Goal: Find specific page/section: Find specific page/section

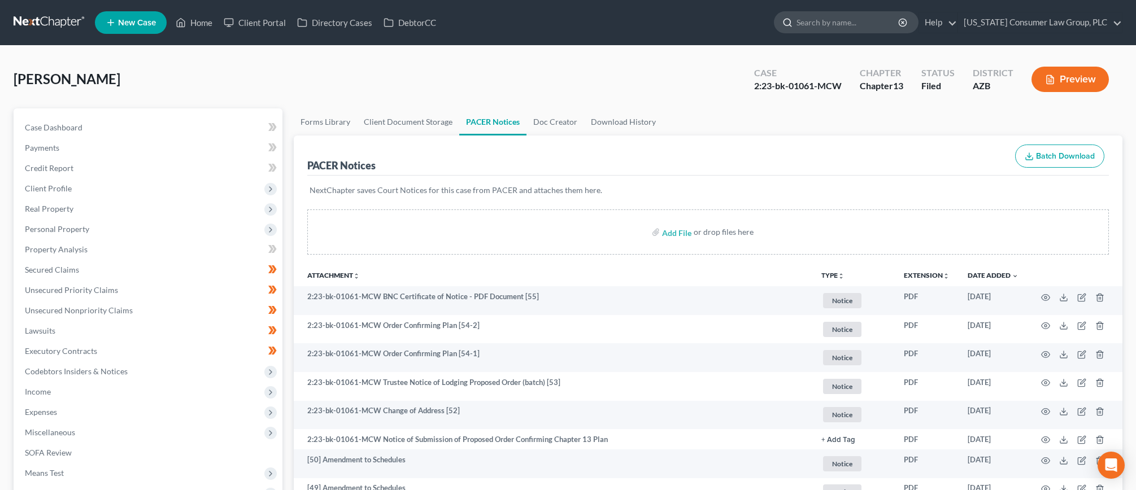
click at [849, 24] on input "search" at bounding box center [848, 22] width 103 height 21
type input "moe"
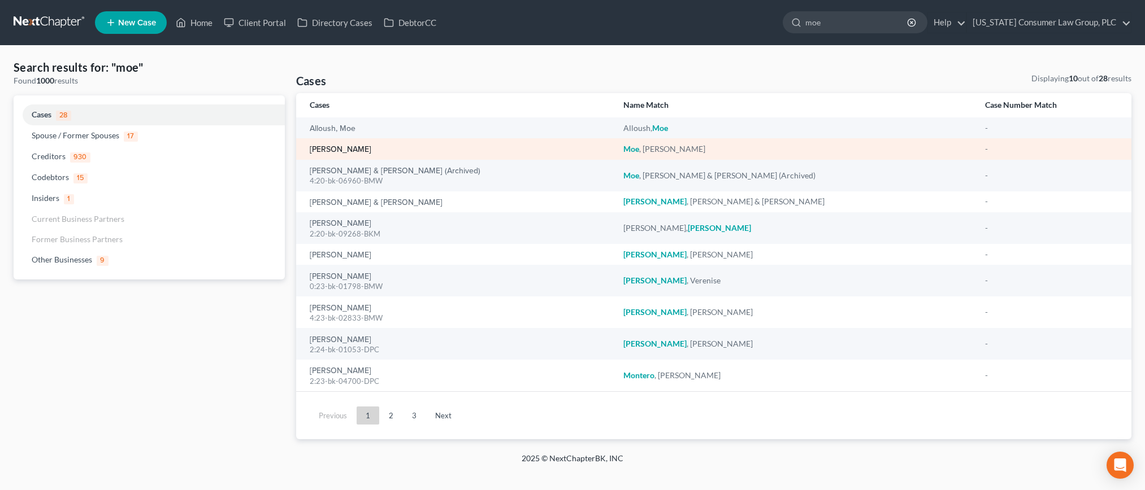
click at [346, 147] on link "[PERSON_NAME]" at bounding box center [341, 150] width 62 height 8
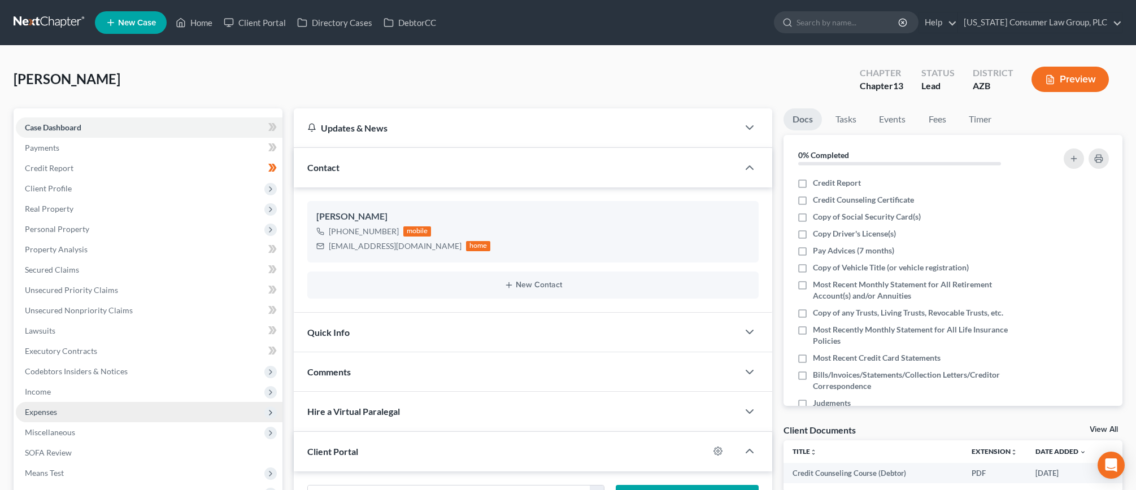
click at [49, 408] on span "Expenses" at bounding box center [41, 412] width 32 height 10
click at [66, 423] on link "Home" at bounding box center [160, 433] width 244 height 20
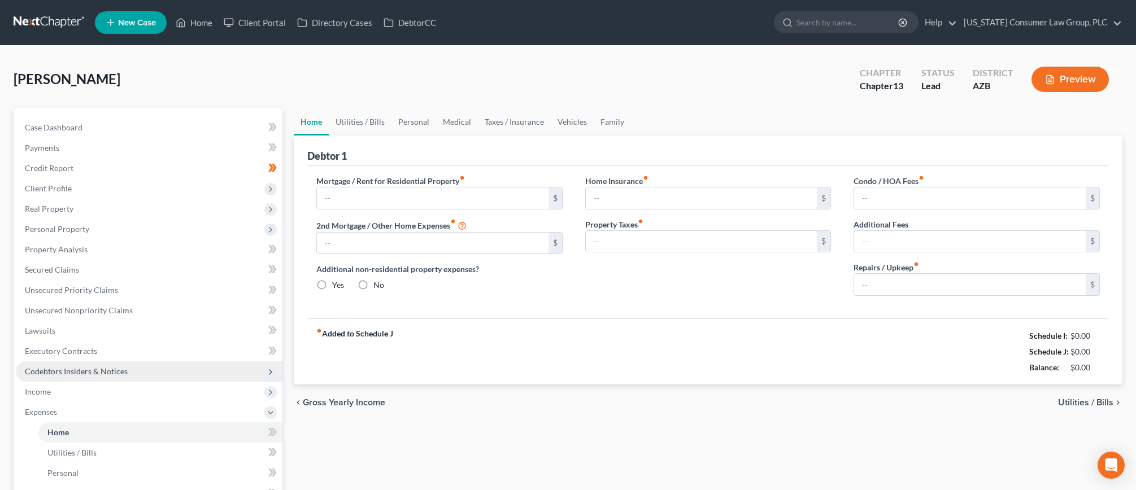
type input "0.00"
radio input "true"
type input "198.00"
type input "131.00"
type input "0.00"
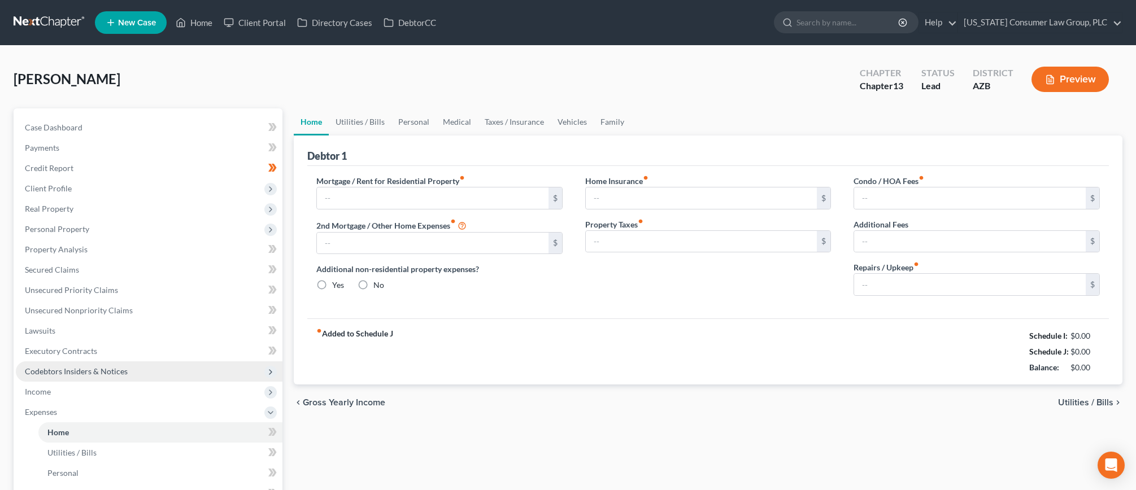
type input "0.00"
type input "100.00"
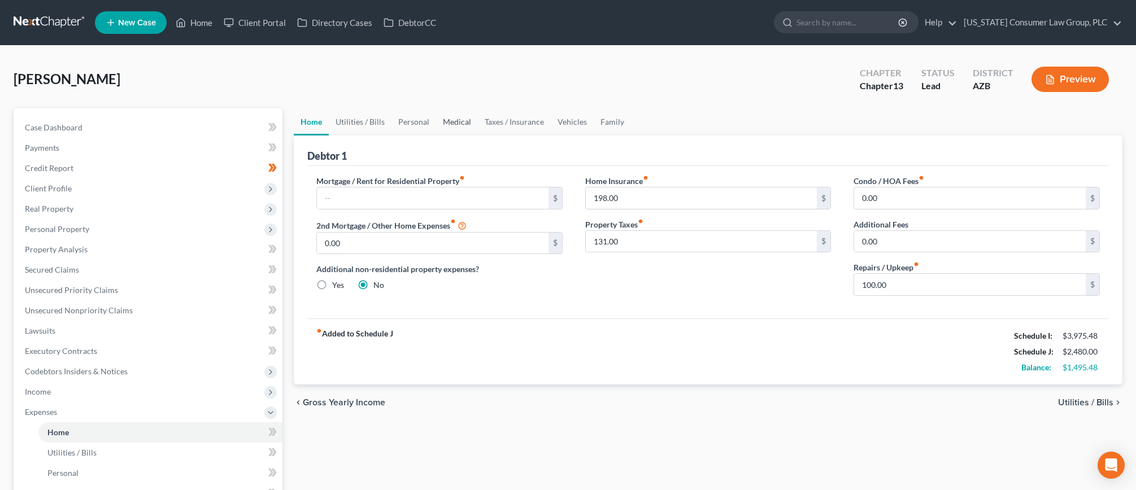
click at [439, 119] on link "Medical" at bounding box center [457, 121] width 42 height 27
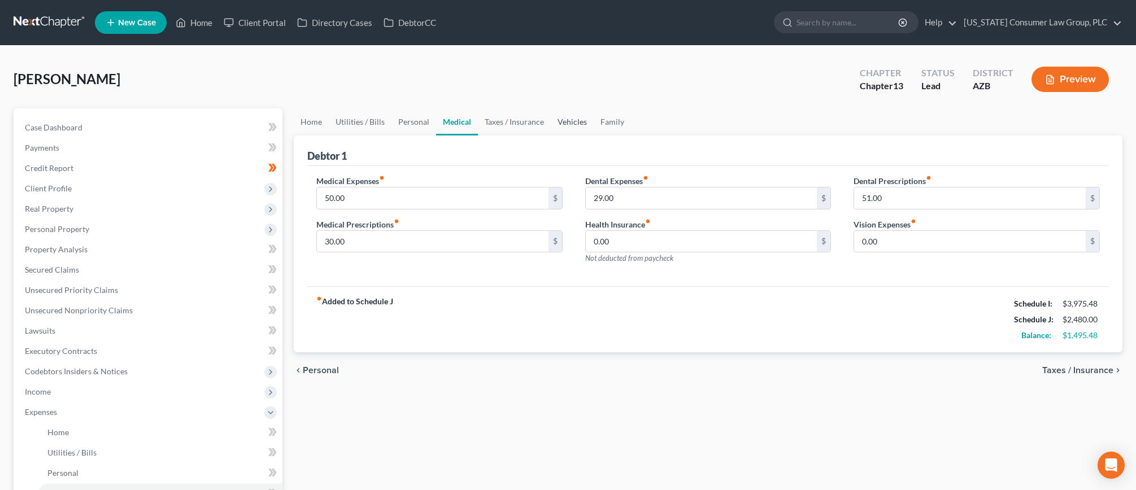
click at [564, 120] on link "Vehicles" at bounding box center [572, 121] width 43 height 27
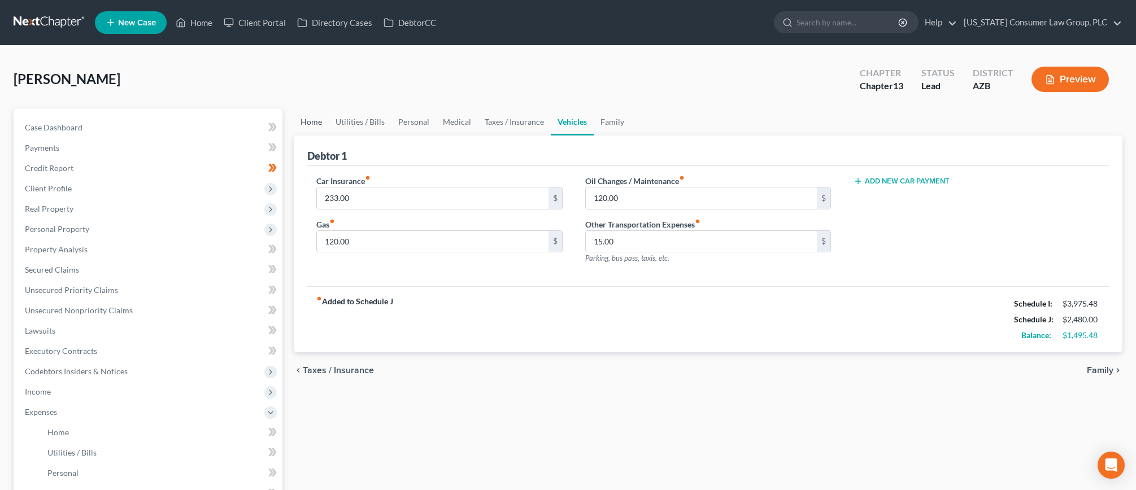
click at [322, 120] on link "Home" at bounding box center [311, 121] width 35 height 27
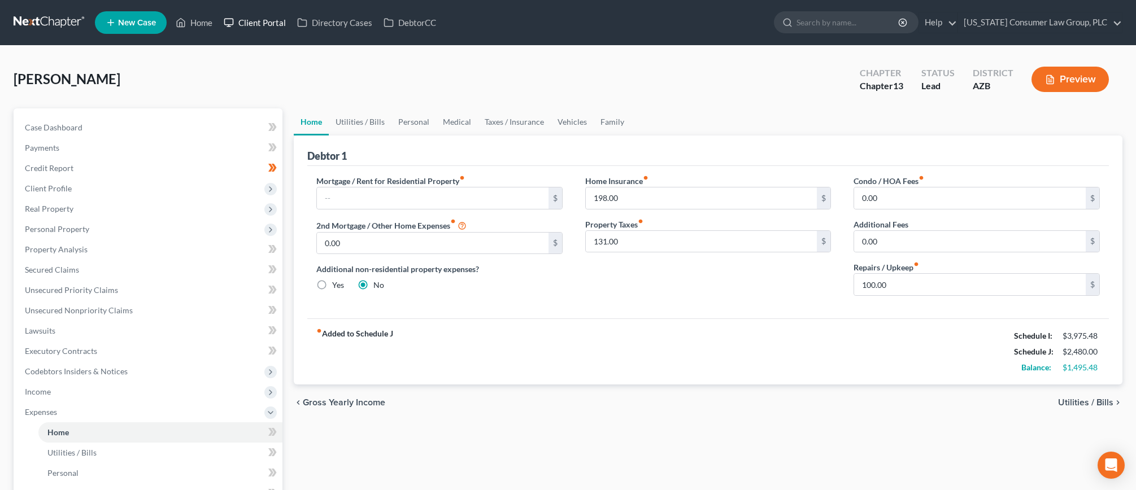
drag, startPoint x: 250, startPoint y: 23, endPoint x: 300, endPoint y: 34, distance: 50.9
click at [250, 23] on link "Client Portal" at bounding box center [254, 22] width 73 height 20
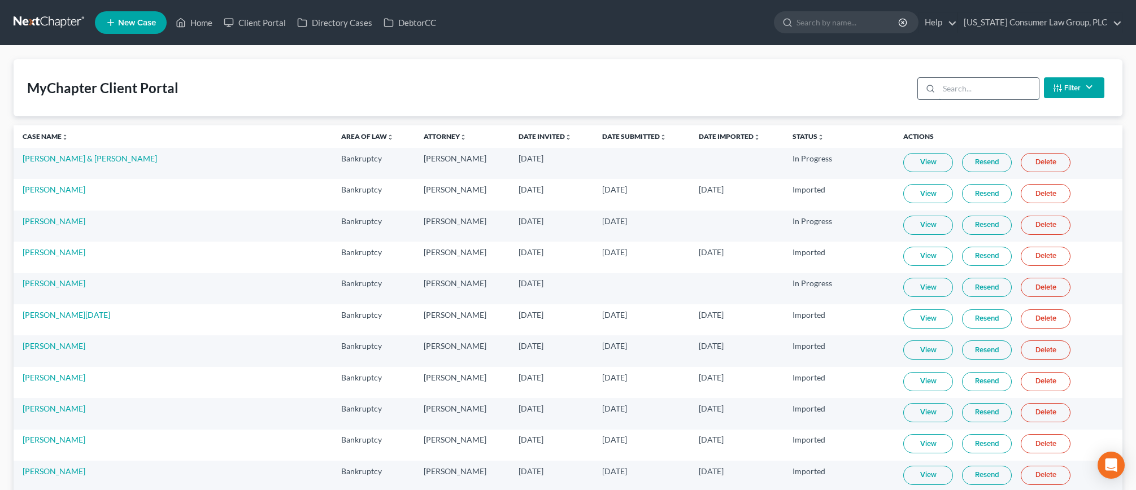
click at [1000, 89] on input "search" at bounding box center [989, 88] width 100 height 21
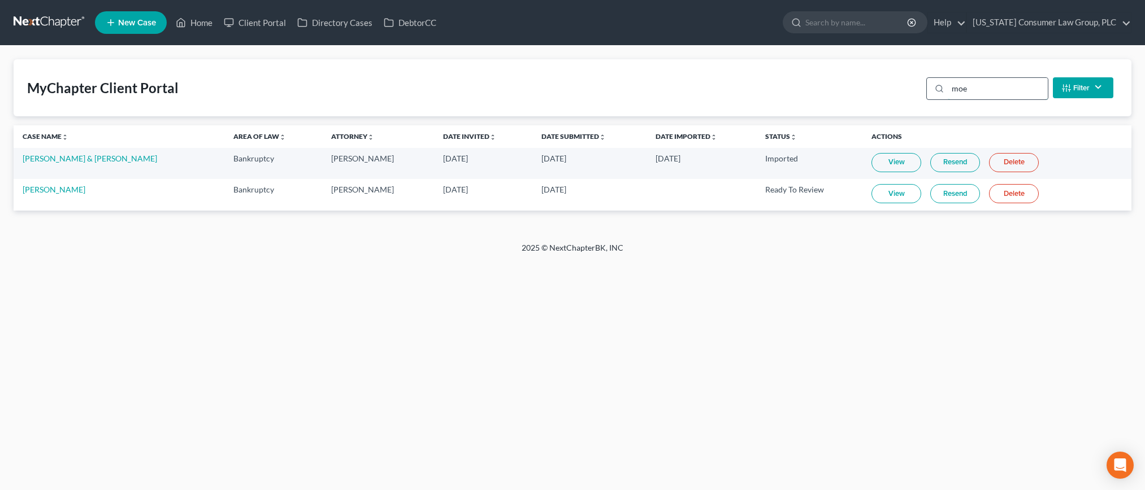
type input "moe"
click at [39, 190] on link "[PERSON_NAME]" at bounding box center [54, 190] width 63 height 10
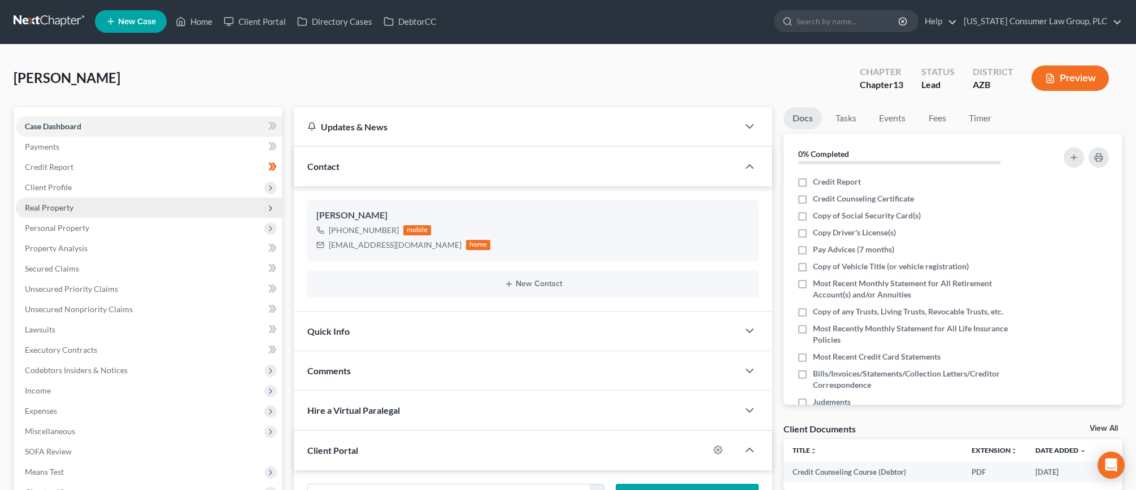
scroll to position [2, 0]
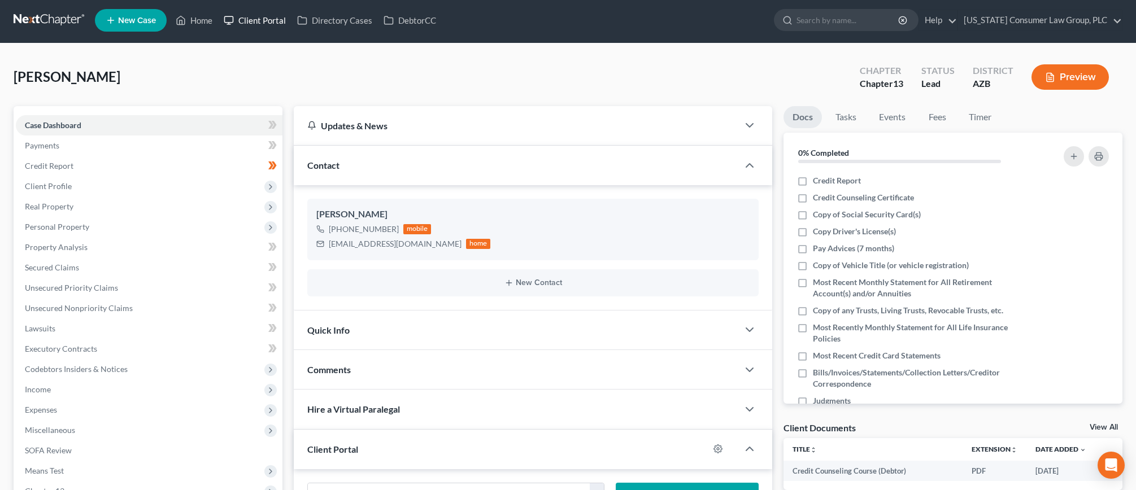
click at [260, 21] on link "Client Portal" at bounding box center [254, 20] width 73 height 20
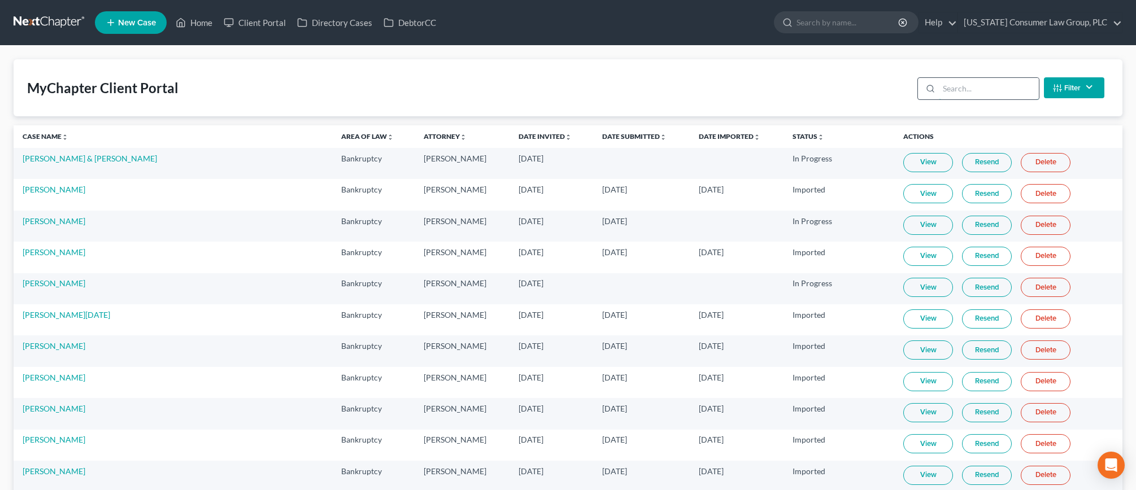
click at [976, 88] on input "search" at bounding box center [989, 88] width 100 height 21
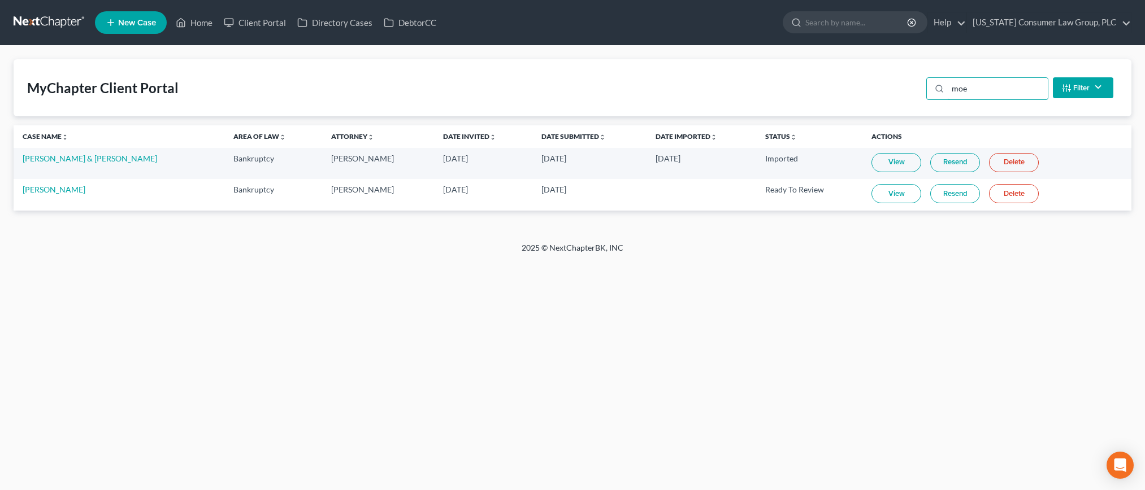
type input "moe"
click at [871, 190] on link "View" at bounding box center [896, 193] width 50 height 19
